Goal: Find specific page/section: Find specific page/section

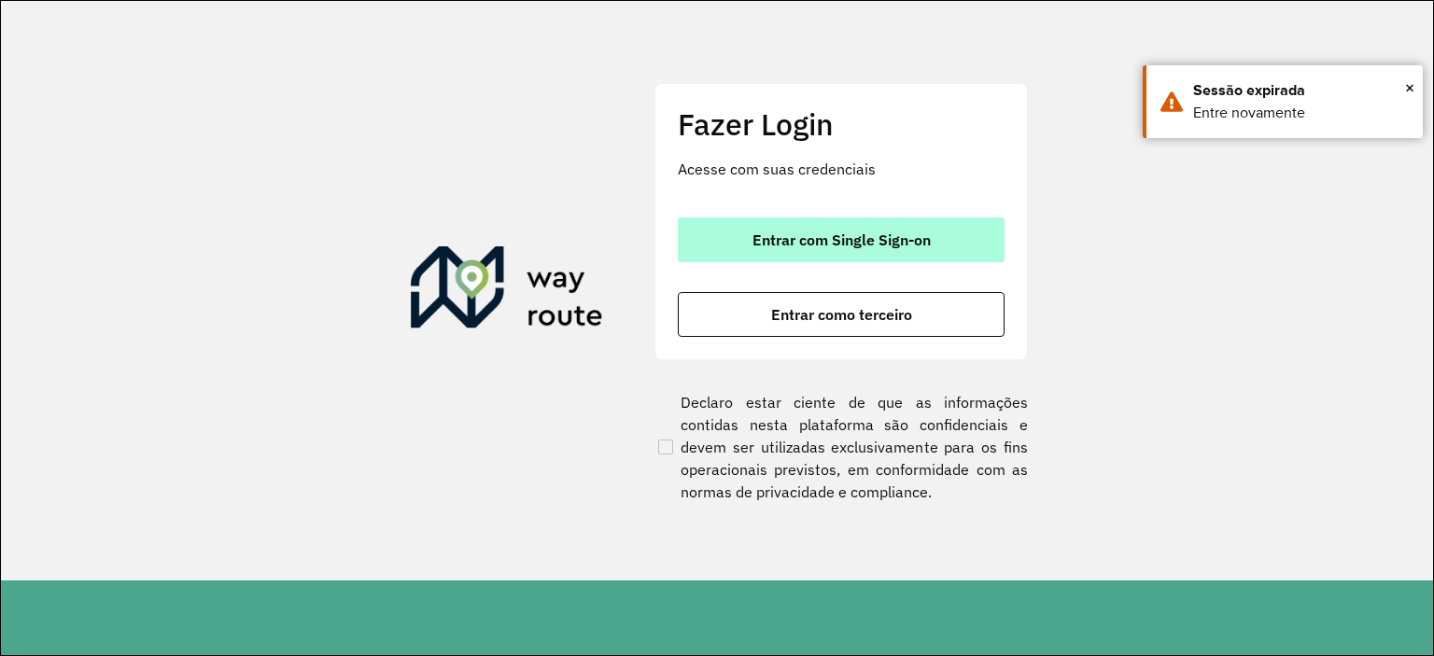
click at [925, 238] on span "Entrar com Single Sign-on" at bounding box center [842, 240] width 178 height 15
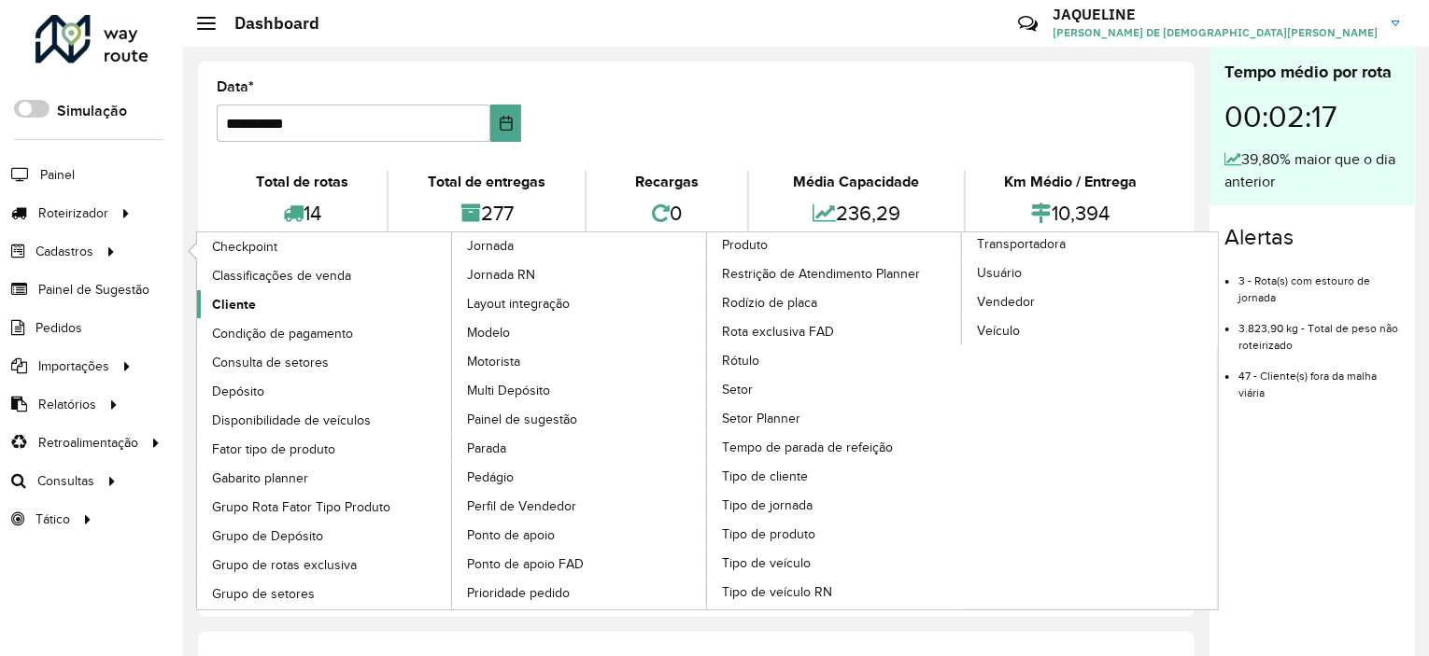
click at [232, 295] on span "Cliente" at bounding box center [234, 305] width 44 height 20
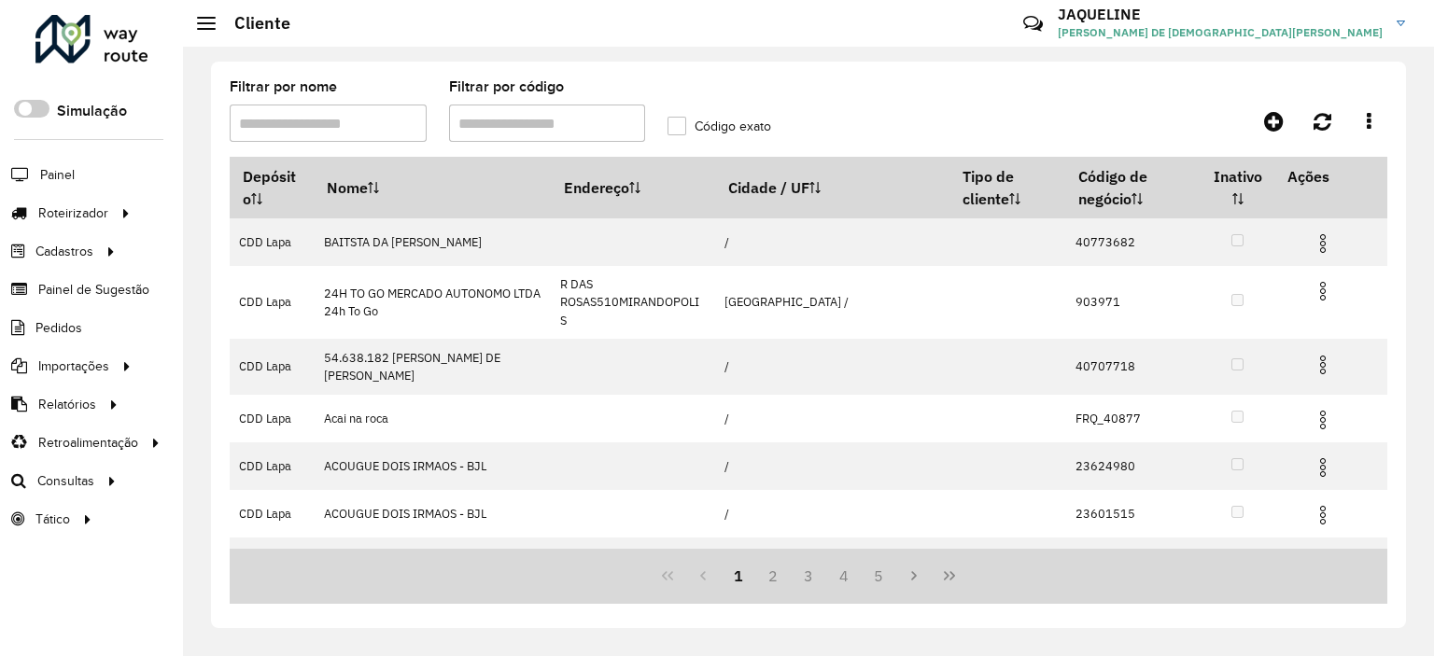
click at [545, 137] on input "Filtrar por código" at bounding box center [547, 123] width 197 height 37
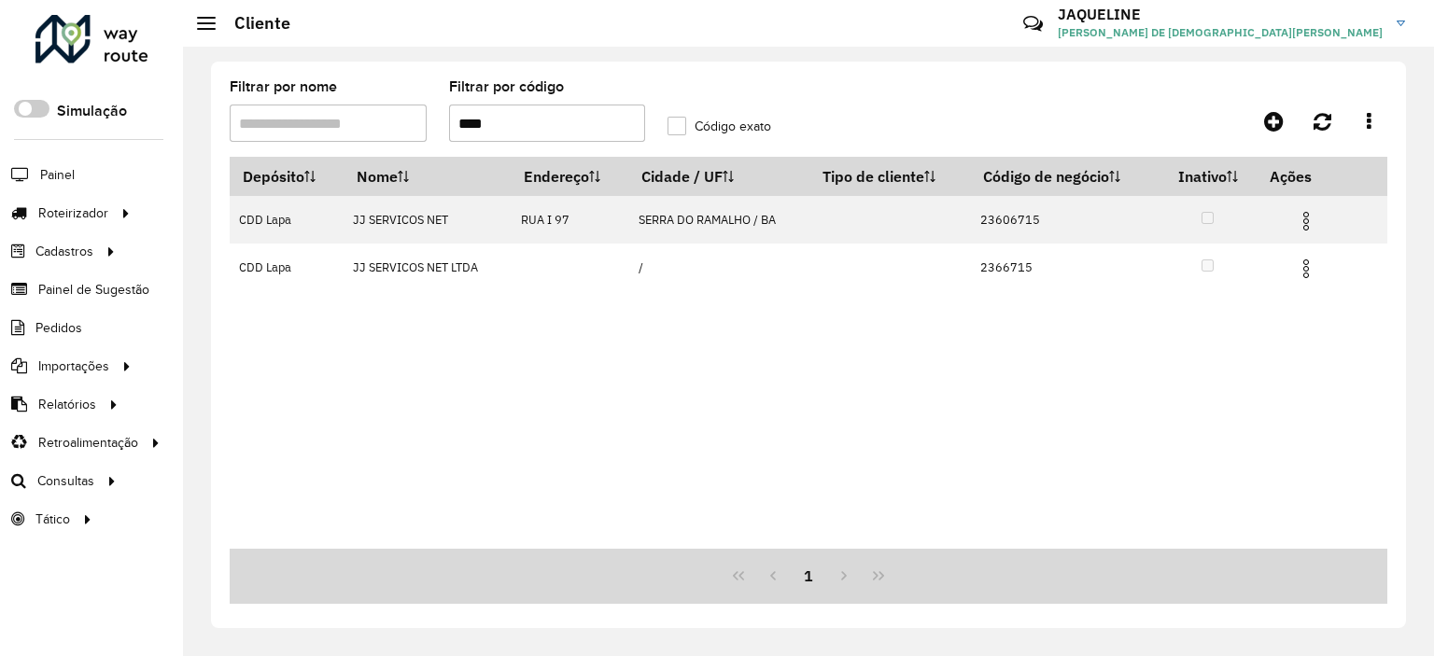
type input "****"
